Goal: Obtain resource: Obtain resource

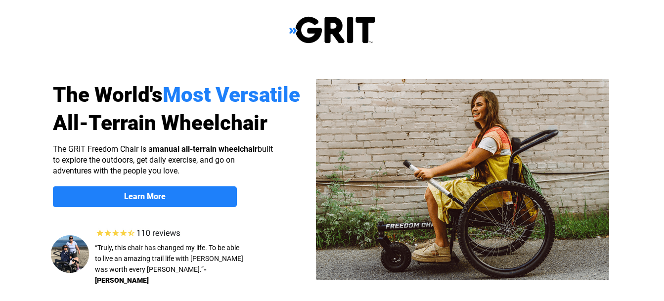
scroll to position [148, 0]
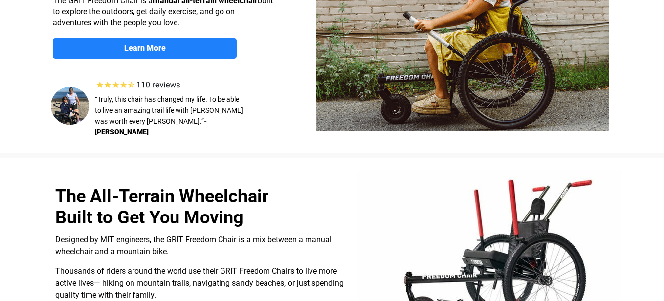
select select "US"
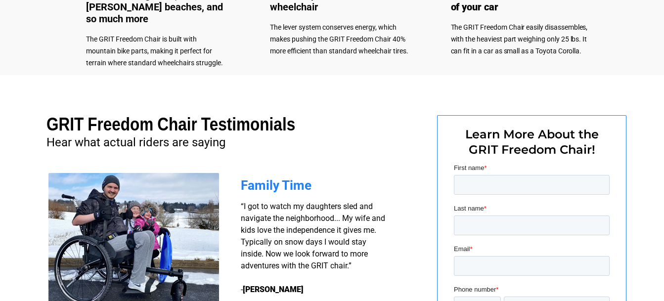
scroll to position [504, 0]
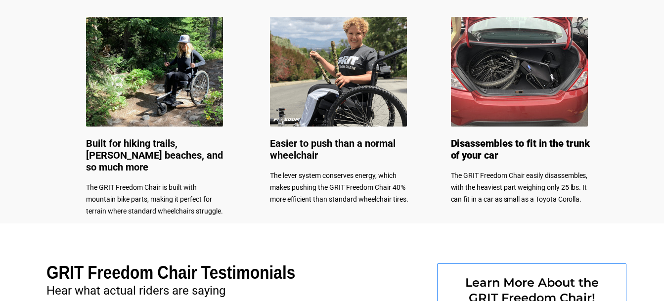
click at [154, 144] on span "Built for hiking trails, sandy beaches, and so much more" at bounding box center [154, 156] width 137 height 36
click at [161, 104] on img at bounding box center [154, 72] width 137 height 110
click at [126, 188] on span "The GRIT Freedom Chair is built with mountain bike parts, making it perfect for…" at bounding box center [154, 200] width 137 height 32
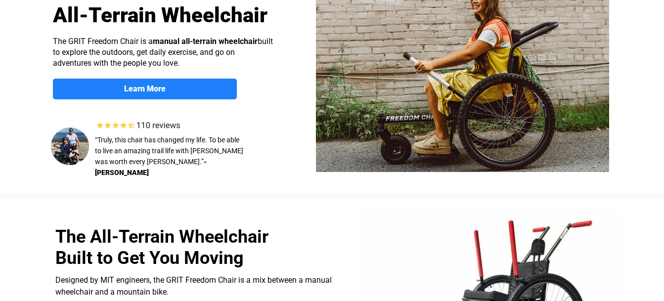
scroll to position [9, 0]
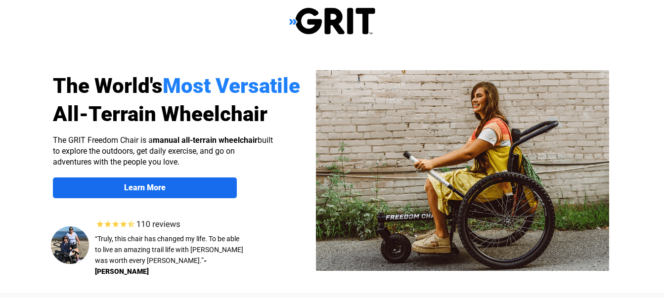
click at [145, 190] on strong "Learn More" at bounding box center [145, 187] width 42 height 9
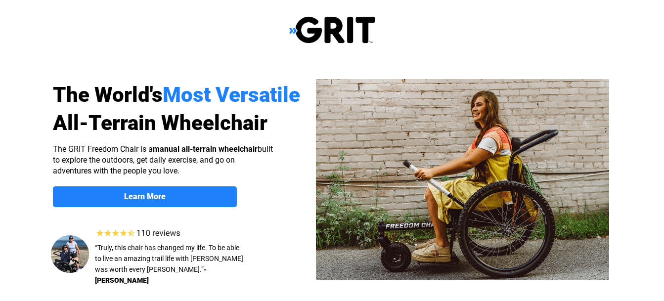
scroll to position [767, 0]
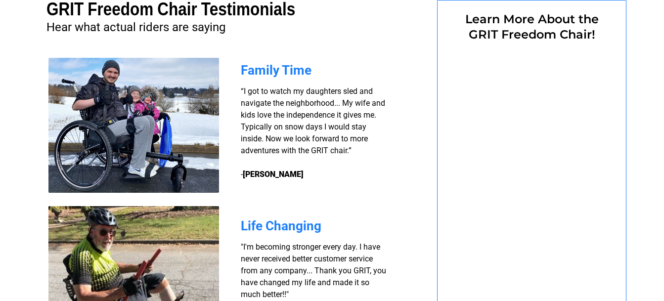
select select "US"
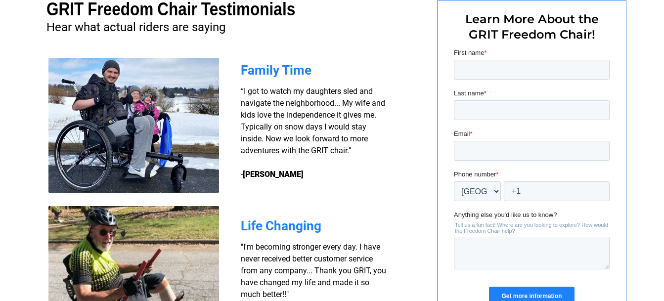
scroll to position [0, 0]
click at [533, 23] on span "Learn More About the GRIT Freedom Chair!" at bounding box center [532, 27] width 134 height 30
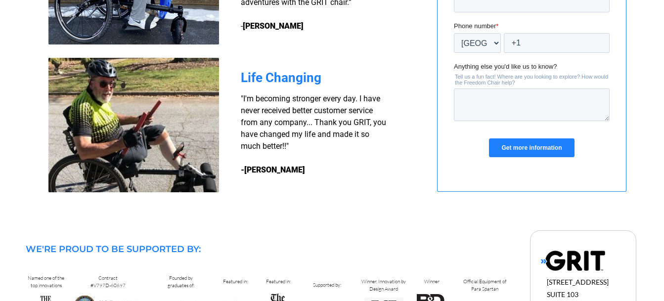
scroll to position [998, 0]
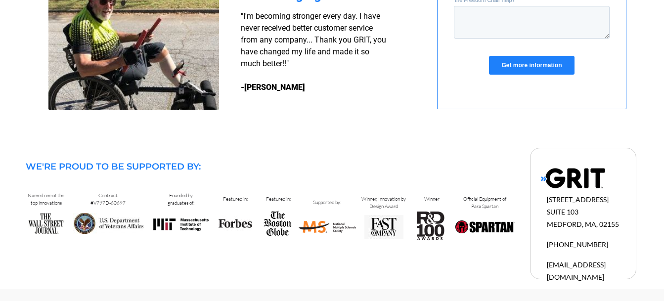
click at [532, 65] on input "Get more information" at bounding box center [531, 65] width 85 height 19
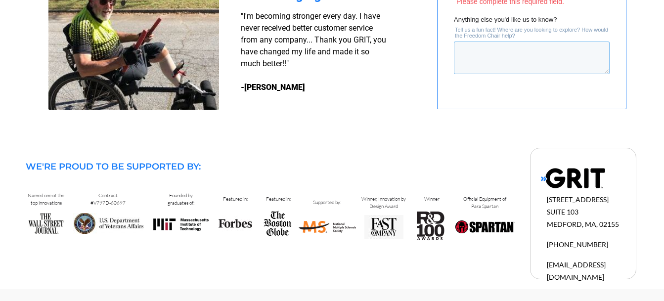
click at [532, 65] on textarea "Anything else you'd like us to know?" at bounding box center [532, 58] width 156 height 33
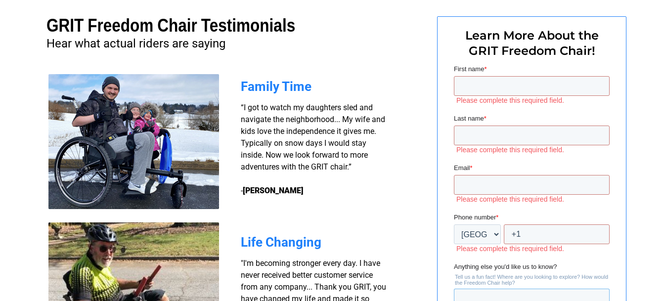
scroll to position [800, 0]
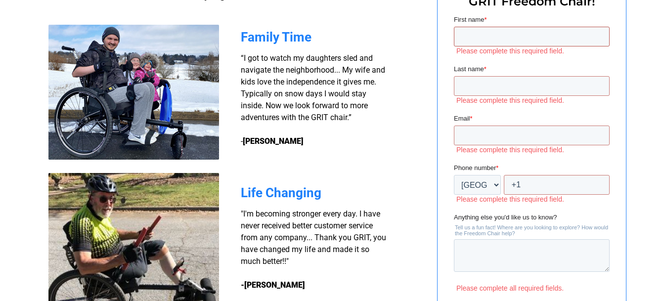
click at [464, 37] on input "First name *" at bounding box center [532, 37] width 156 height 20
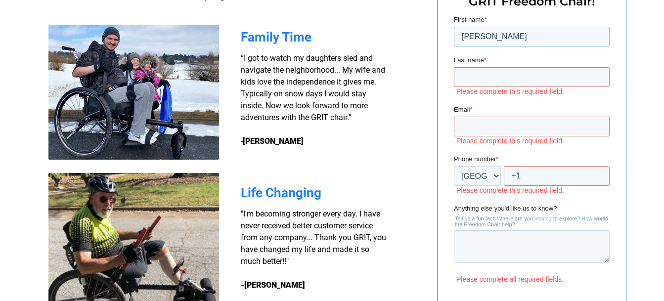
type input "joseph"
click at [469, 77] on input "Last name *" at bounding box center [532, 77] width 156 height 20
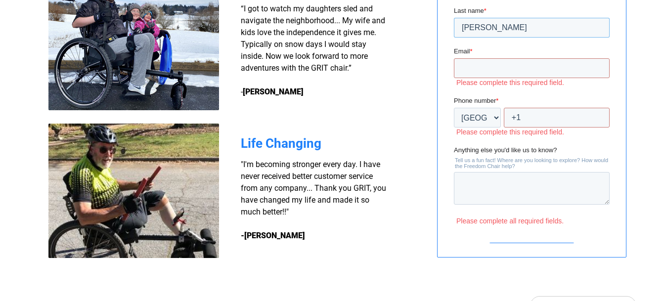
scroll to position [751, 0]
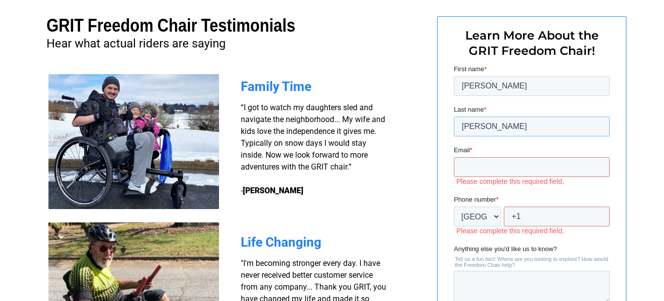
type input "[PERSON_NAME]"
click at [462, 166] on input "Email *" at bounding box center [532, 167] width 156 height 20
type input "[EMAIL_ADDRESS][DOMAIN_NAME]"
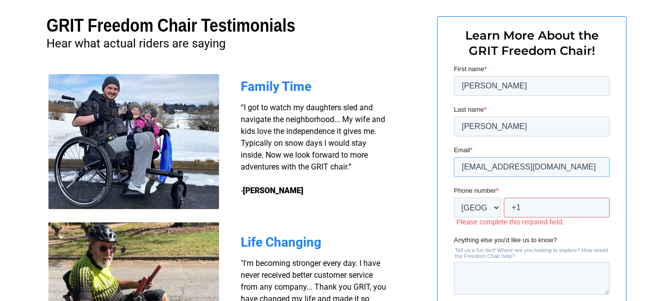
scroll to position [800, 0]
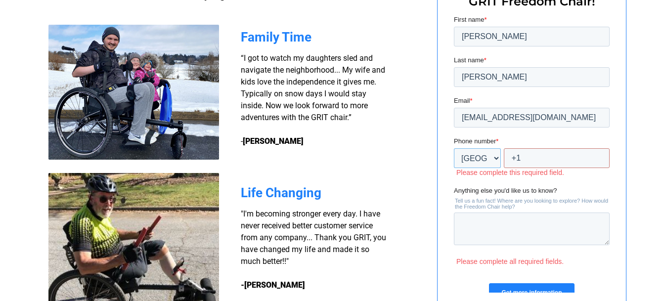
click at [495, 159] on select "* Afghanistan (‫افغانستان‬‎) Albania (Shqipëri) Algeria (‫الجزائر‬‎) American S…" at bounding box center [477, 158] width 47 height 20
click at [495, 156] on select "* Afghanistan (‫افغانستان‬‎) Albania (Shqipëri) Algeria (‫الجزائر‬‎) American S…" at bounding box center [477, 158] width 47 height 20
click at [530, 157] on input "+1" at bounding box center [557, 158] width 106 height 20
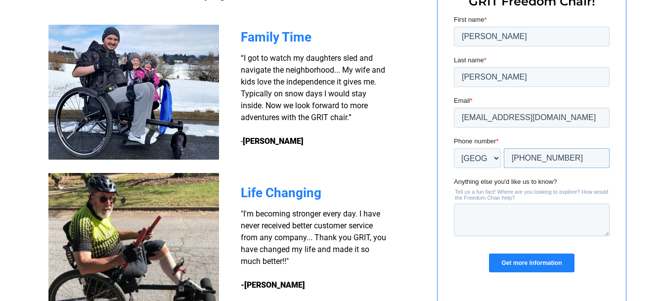
scroll to position [850, 0]
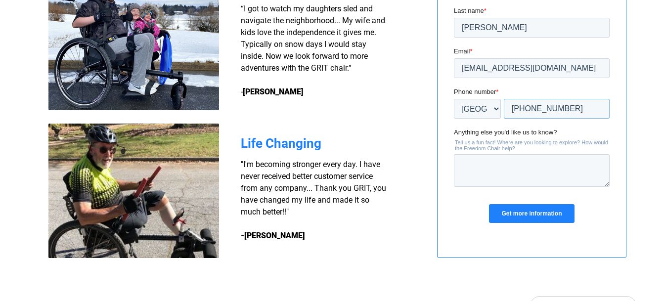
type input "+1 4043106565"
click at [465, 162] on textarea "Anything else you'd like us to know?" at bounding box center [532, 170] width 156 height 33
type textarea "deep [PERSON_NAME][GEOGRAPHIC_DATA]"
click at [533, 211] on input "Get more information" at bounding box center [531, 213] width 85 height 19
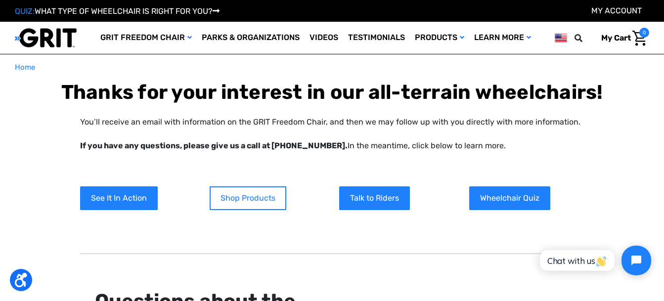
click at [260, 204] on link "Shop Products" at bounding box center [248, 198] width 77 height 24
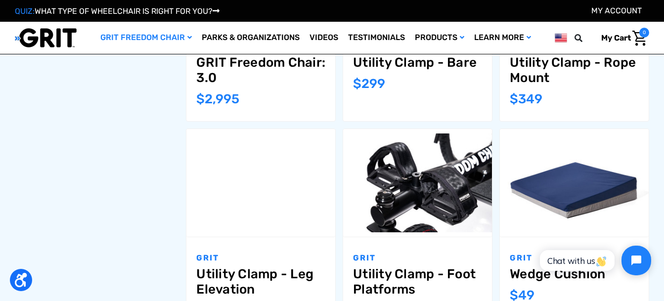
scroll to position [544, 0]
